Goal: Navigation & Orientation: Find specific page/section

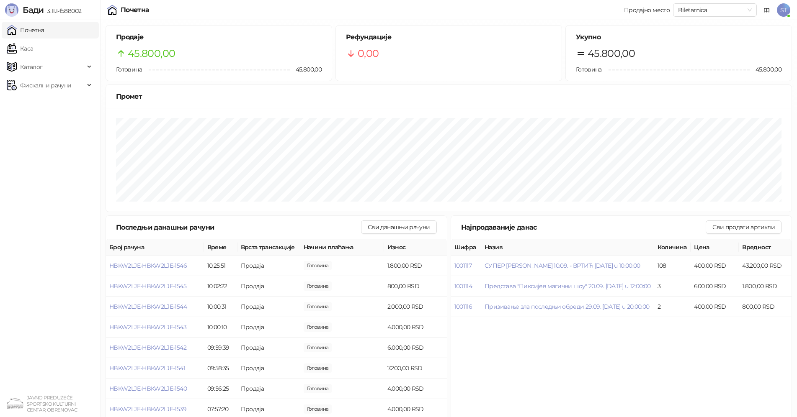
click at [18, 326] on ul "Почетна Каса Каталог Фискални рачуни" at bounding box center [50, 205] width 100 height 370
